Goal: Task Accomplishment & Management: Use online tool/utility

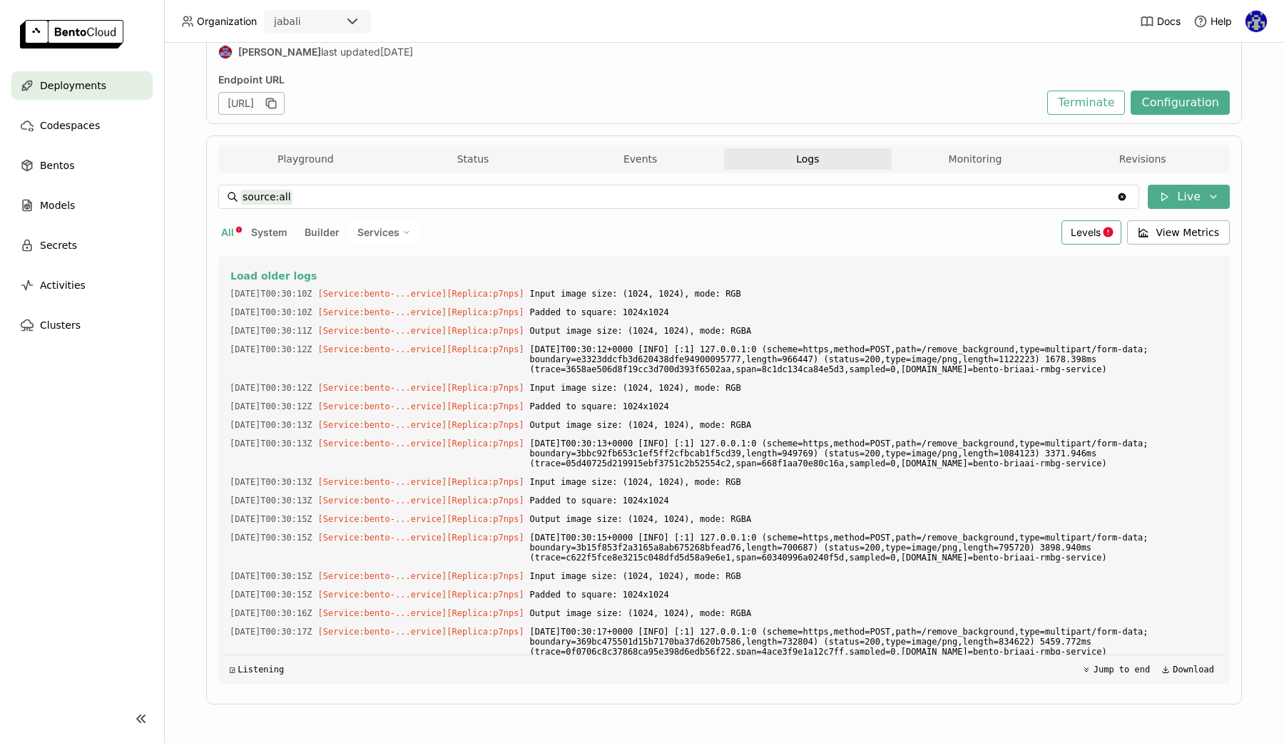
click at [1100, 223] on div "Levels" at bounding box center [1091, 232] width 60 height 24
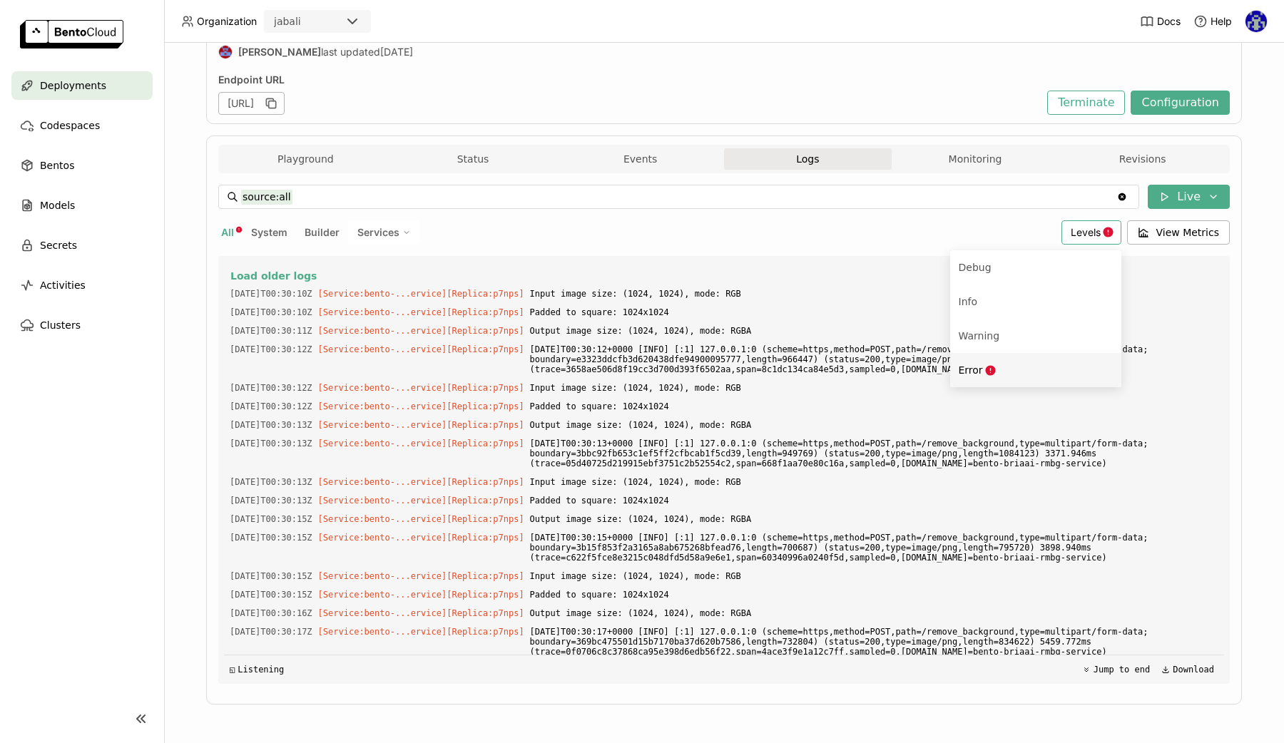
click at [990, 359] on li "Error" at bounding box center [1035, 370] width 171 height 34
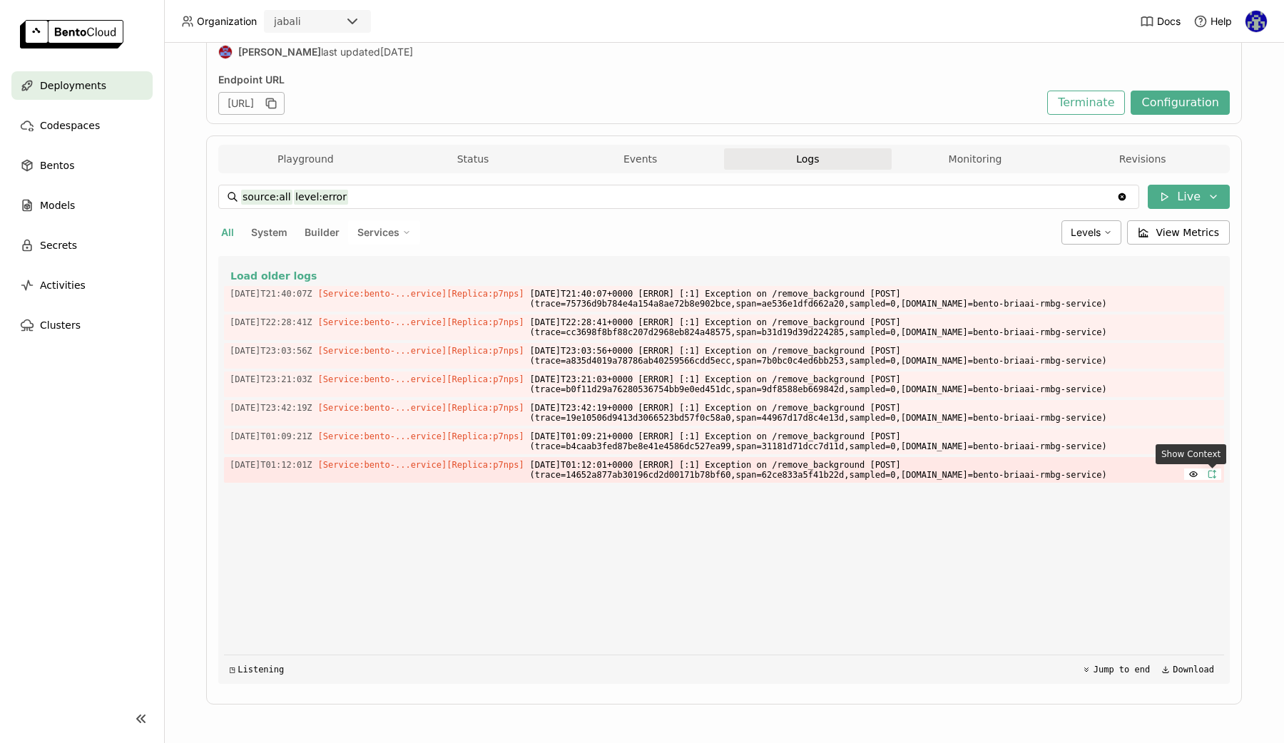
click at [1213, 474] on icon "button" at bounding box center [1212, 474] width 10 height 10
type input "source:all"
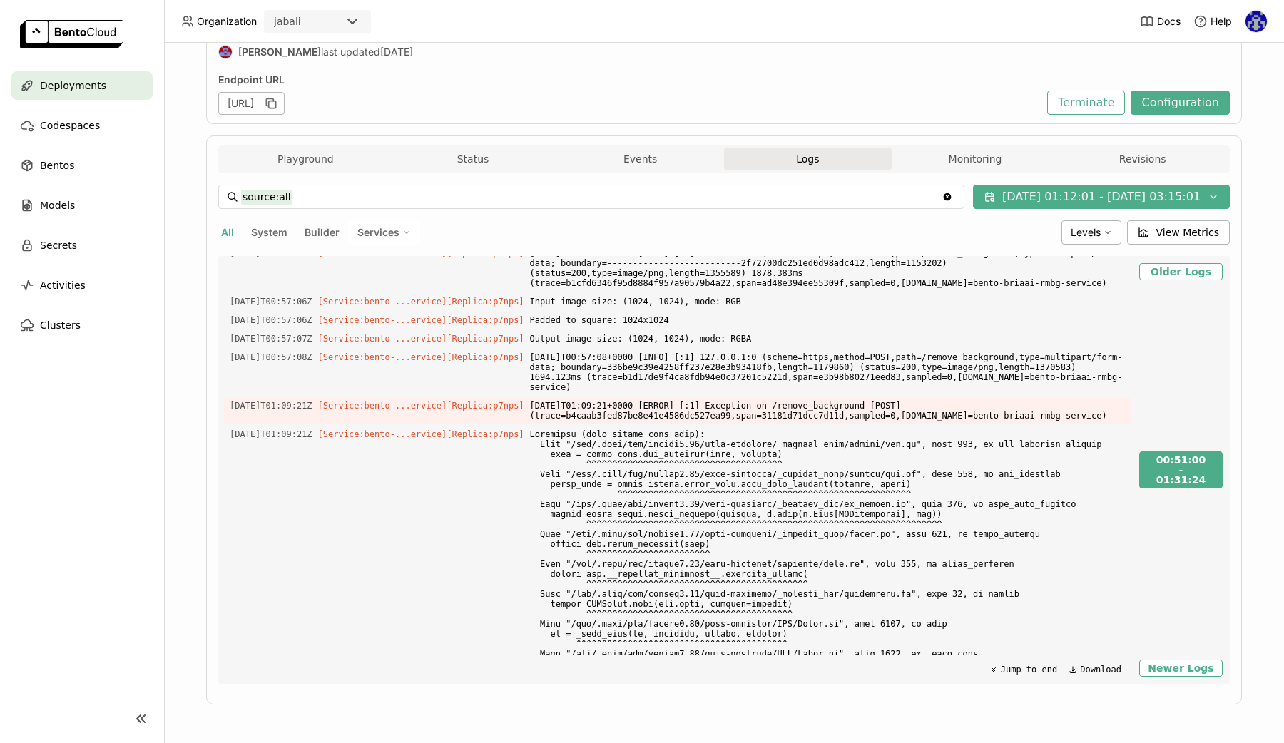
scroll to position [24, 0]
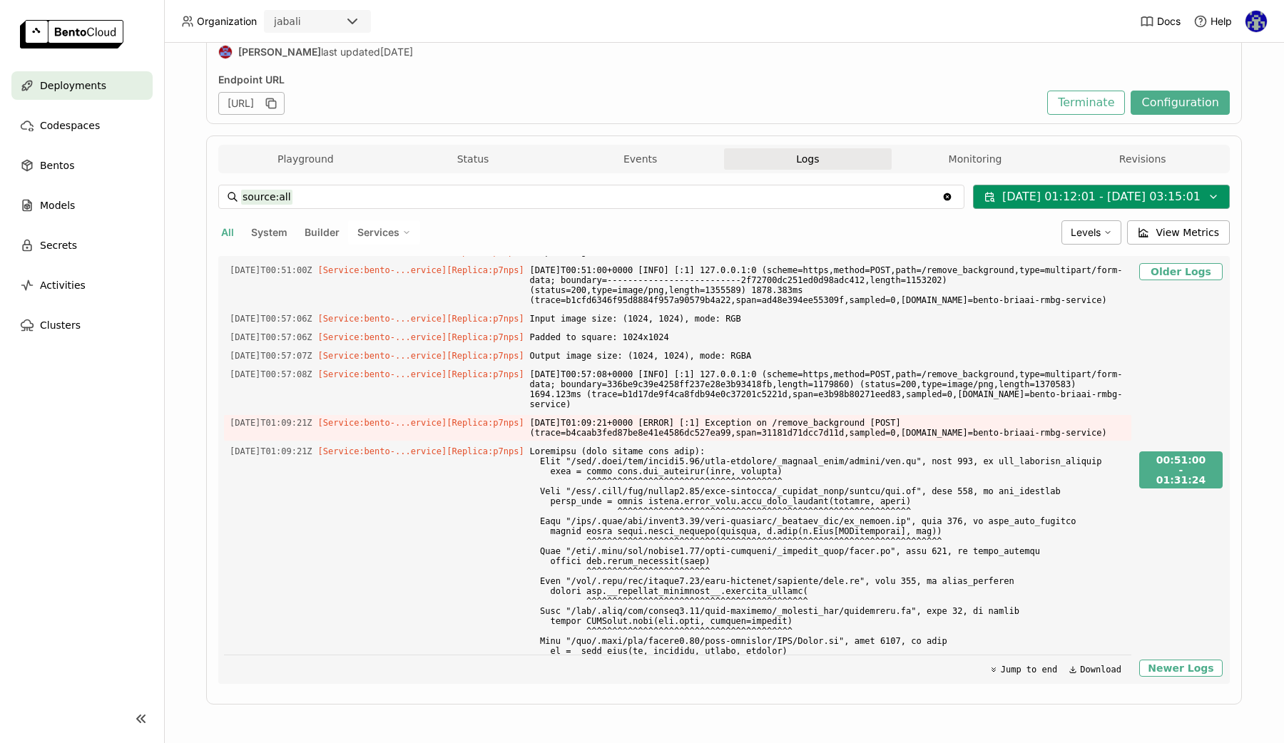
click at [1126, 203] on button "[DATE] 01:12:01 - [DATE] 03:15:01" at bounding box center [1101, 197] width 257 height 24
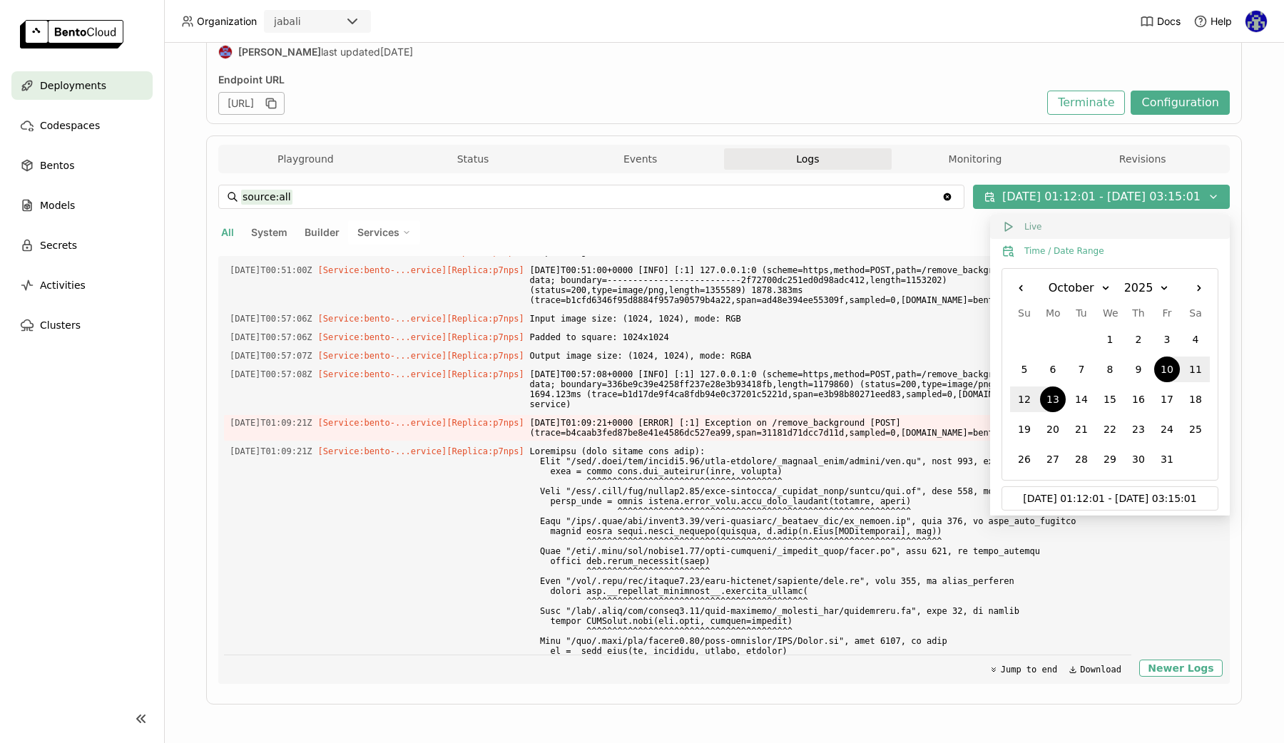
click at [1058, 225] on button "Live" at bounding box center [1110, 227] width 240 height 24
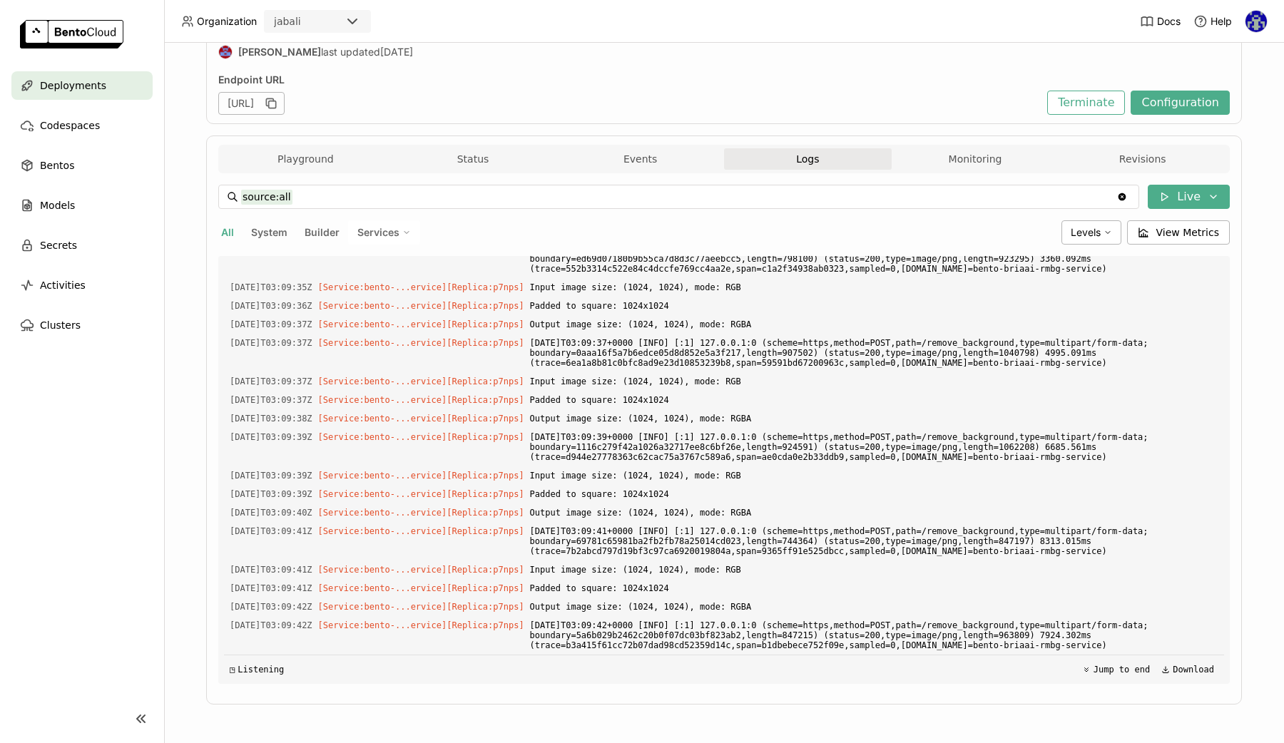
scroll to position [3302, 0]
click at [134, 83] on div "Deployments" at bounding box center [81, 85] width 141 height 29
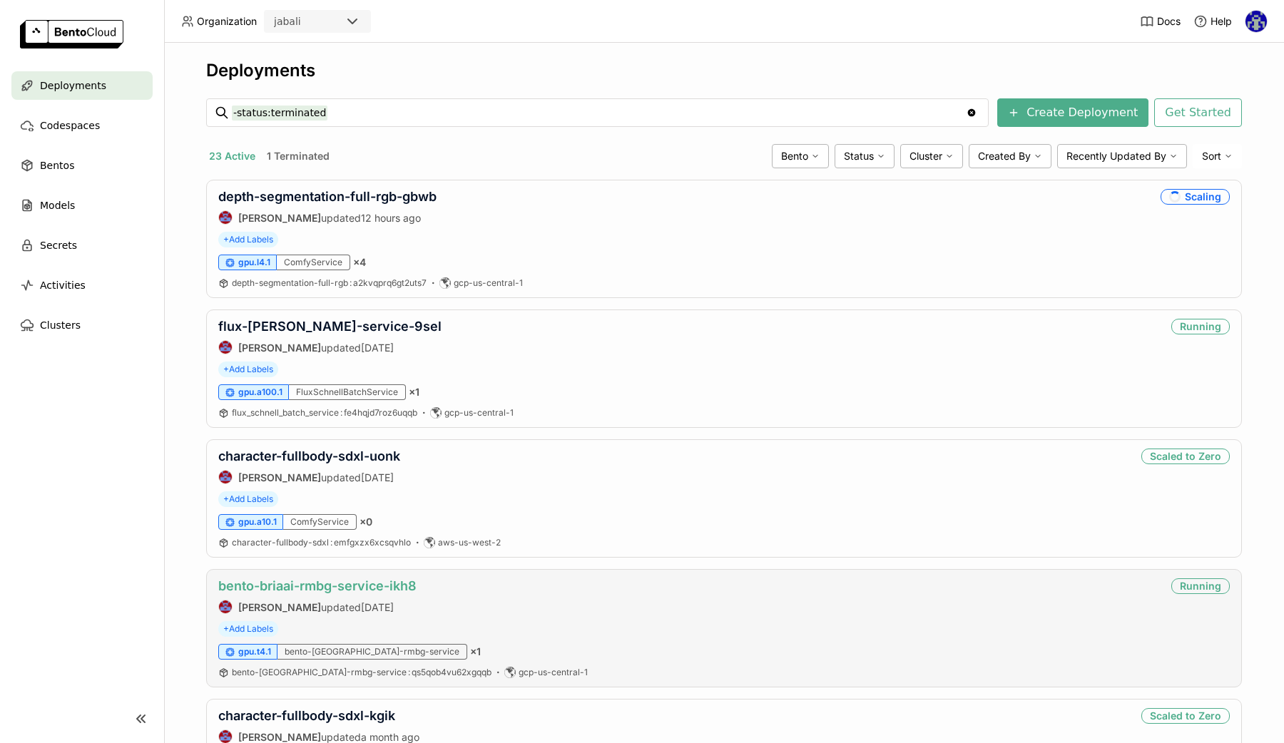
click at [265, 581] on link "bento-briaai-rmbg-service-ikh8" at bounding box center [317, 585] width 198 height 15
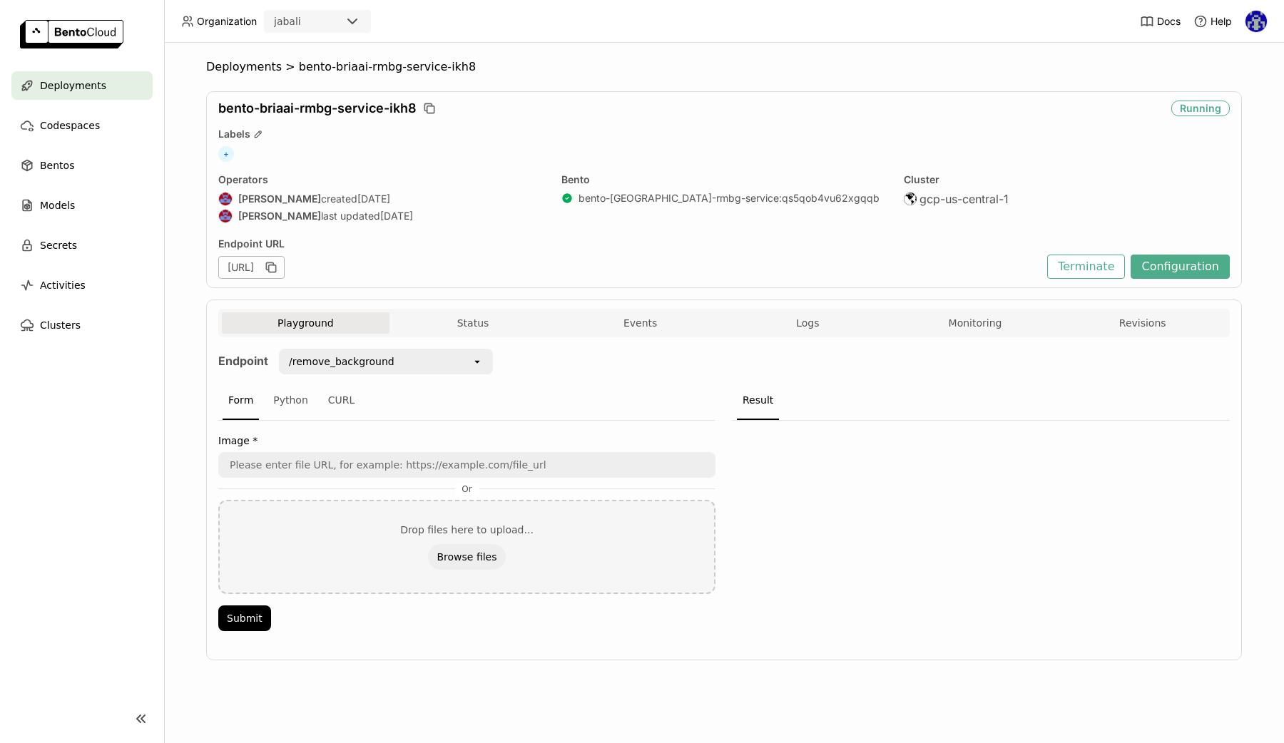
click at [855, 67] on ol "Deployments > bento-briaai-rmbg-service-ikh8" at bounding box center [724, 67] width 1036 height 14
